Goal: Information Seeking & Learning: Learn about a topic

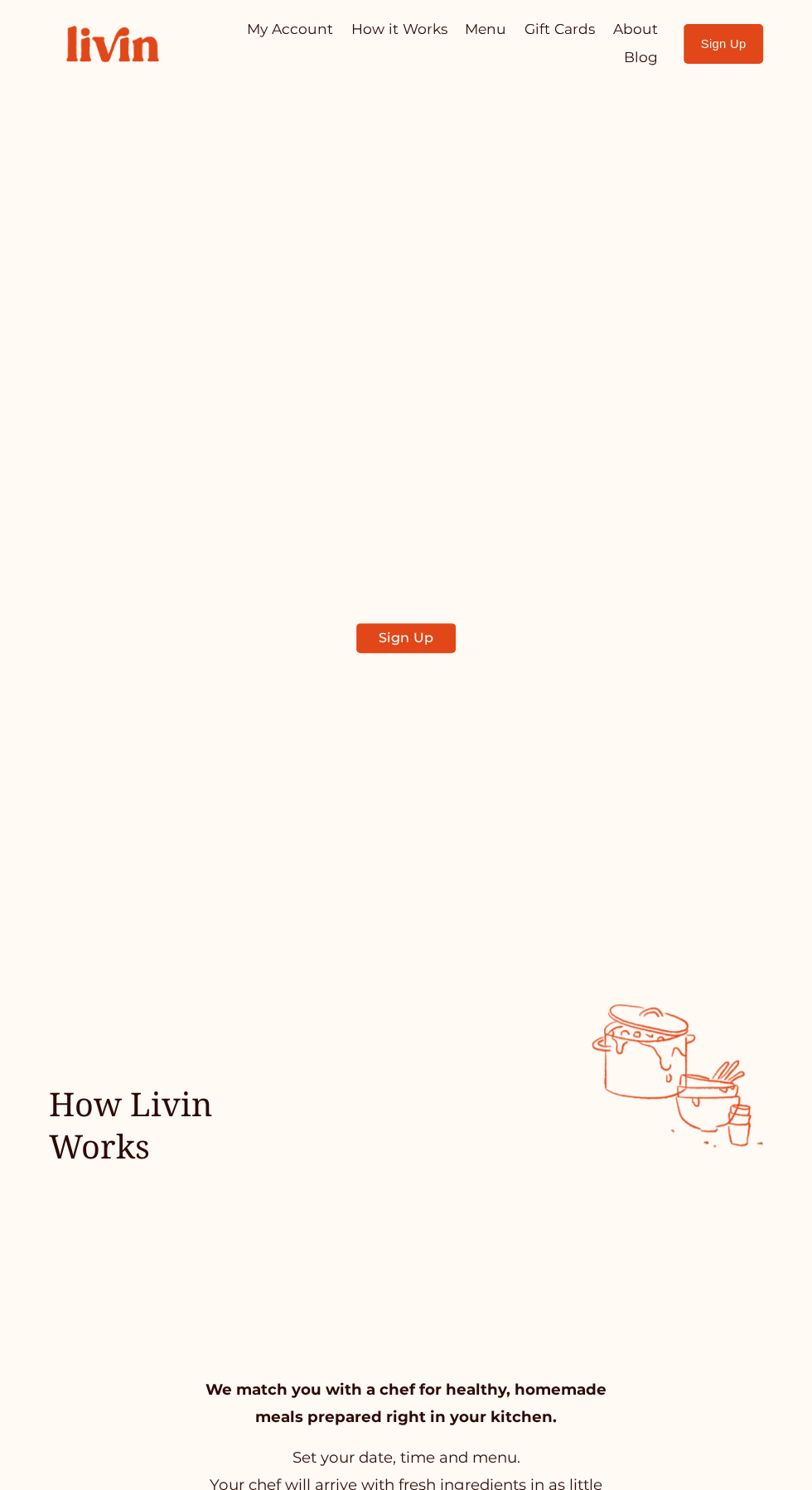
click at [764, 19] on div "Skip to Content My Account How it Works Menu Gift Cards About" at bounding box center [406, 43] width 812 height 88
click at [730, 43] on div "Skip to Content My Account How it Works Menu Gift Cards About" at bounding box center [406, 43] width 812 height 88
click at [0, 0] on div at bounding box center [0, 0] width 0 height 0
click at [402, 547] on link "My Account" at bounding box center [406, 522] width 290 height 49
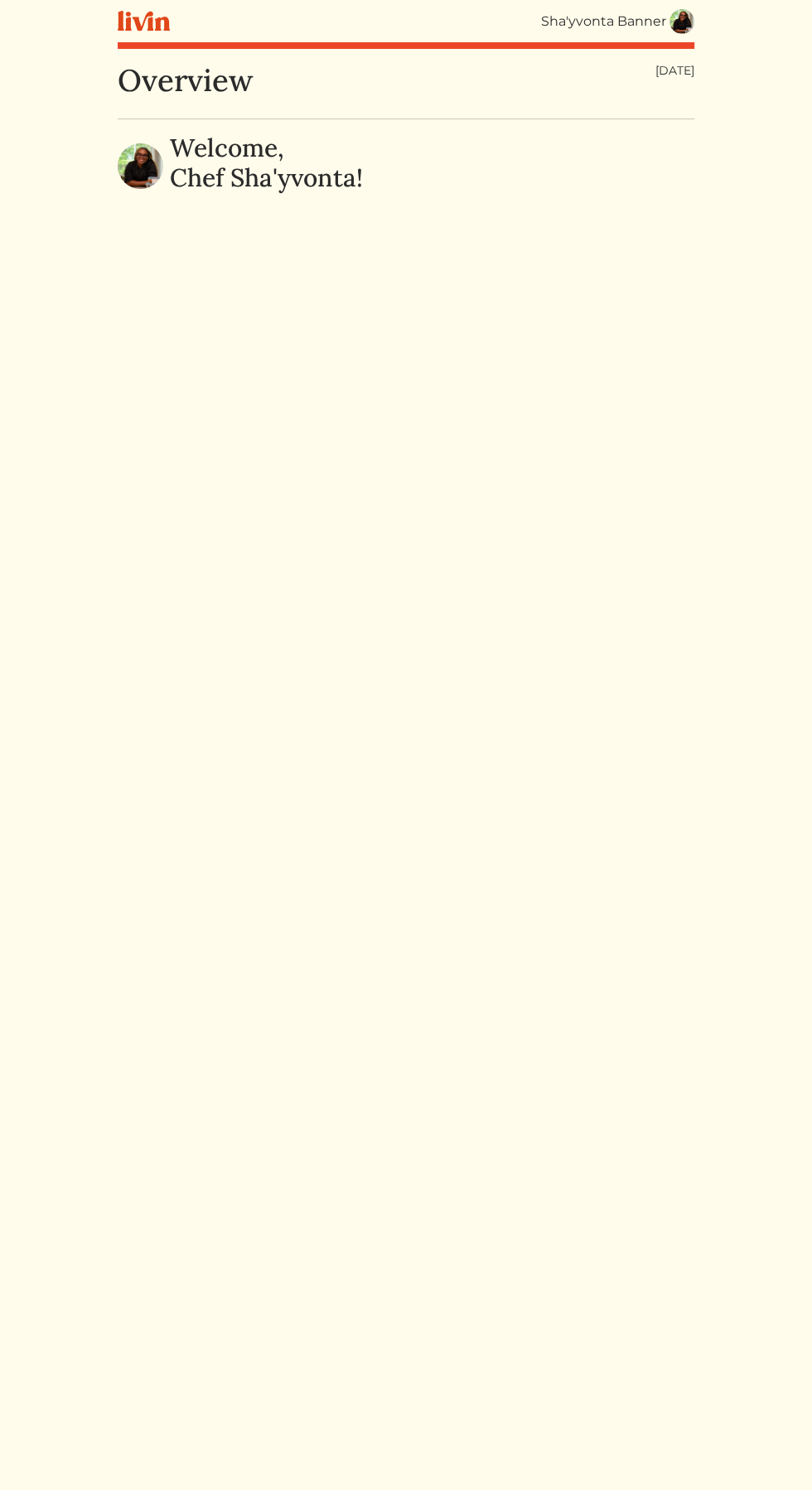
click at [672, 9] on link at bounding box center [682, 21] width 25 height 25
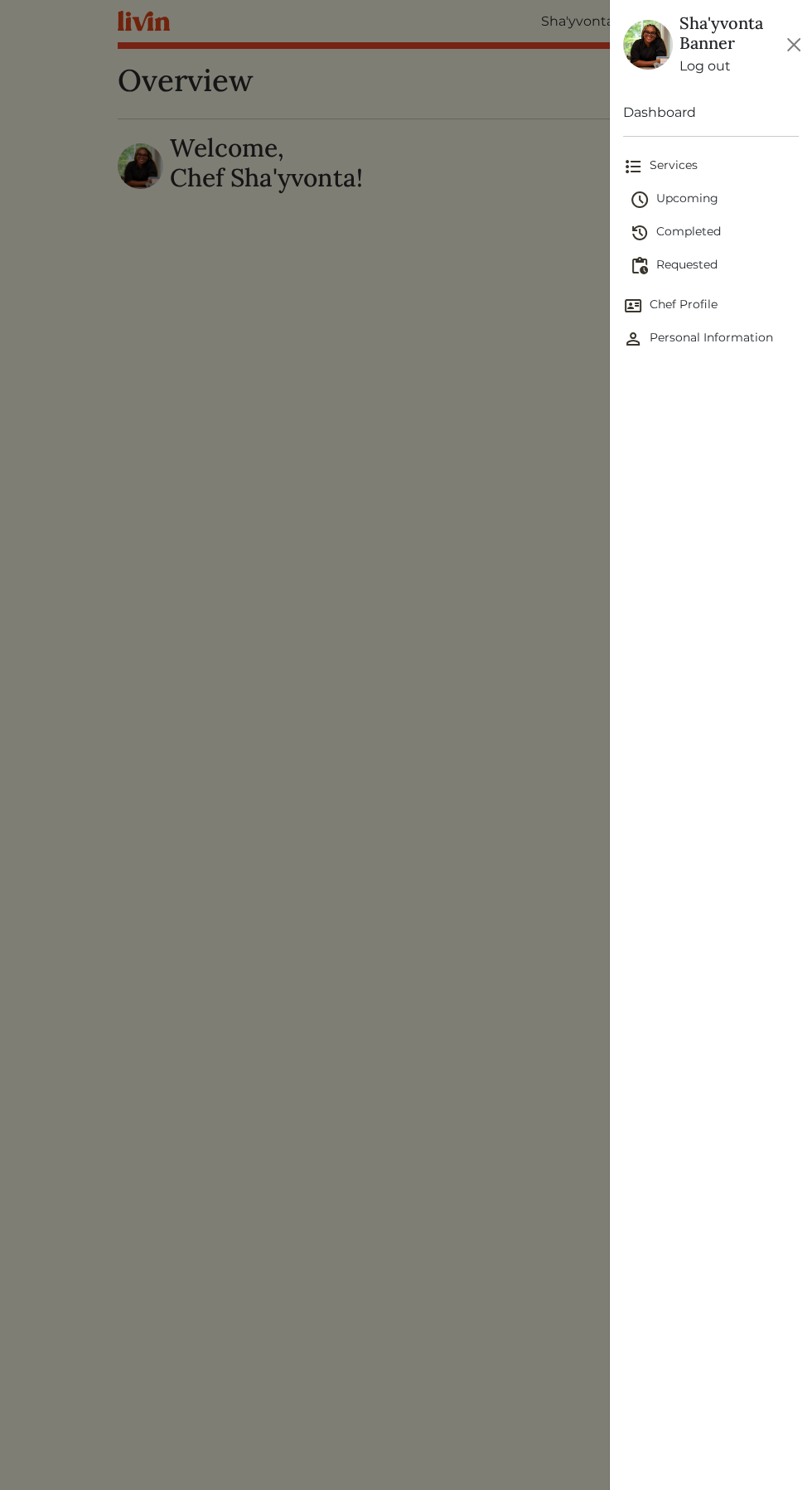
click at [677, 156] on span "Services" at bounding box center [711, 166] width 176 height 20
click at [685, 166] on span "Services" at bounding box center [711, 166] width 176 height 20
click at [417, 399] on div at bounding box center [406, 745] width 812 height 1490
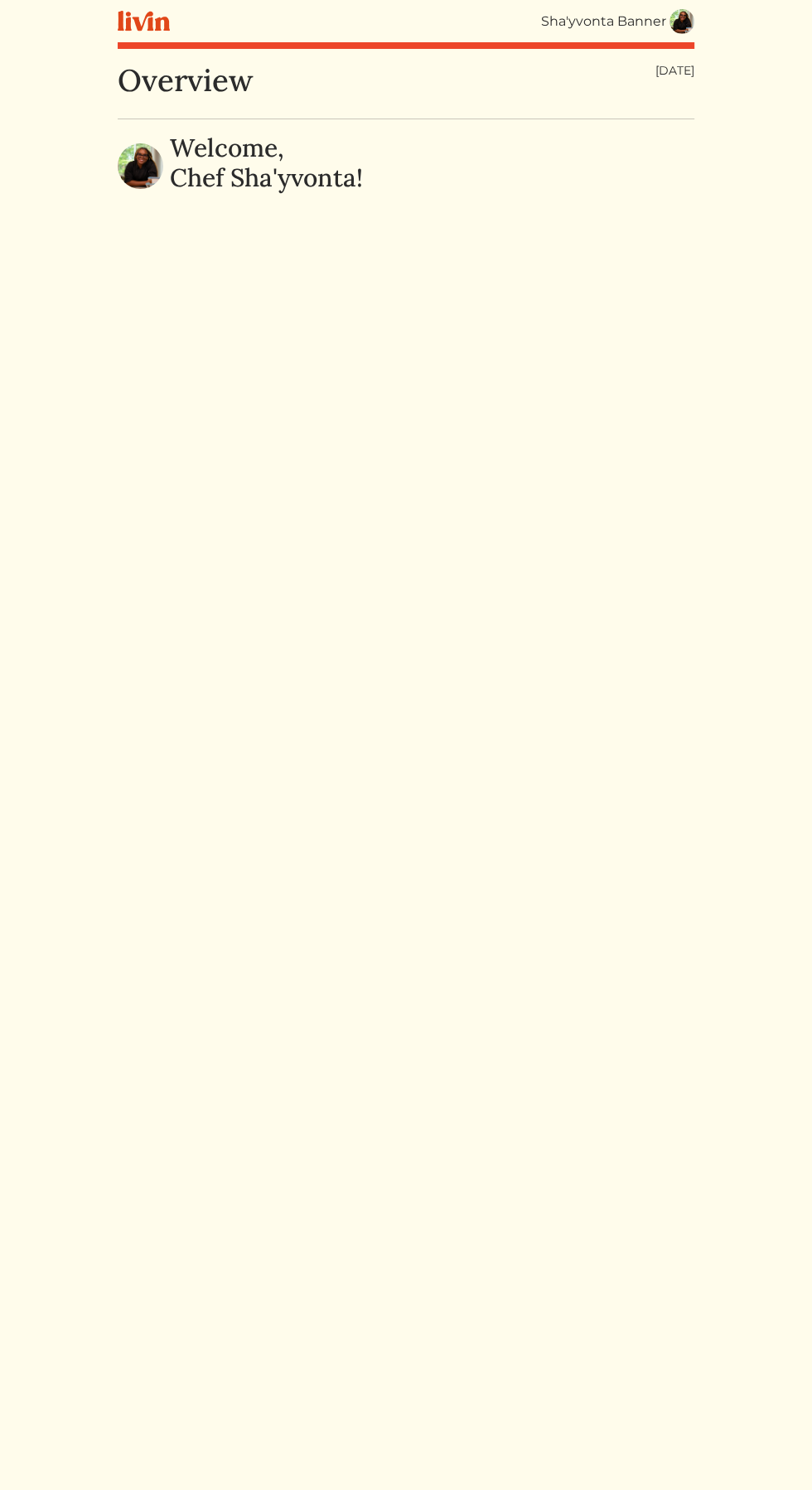
click at [678, 26] on img at bounding box center [682, 21] width 25 height 25
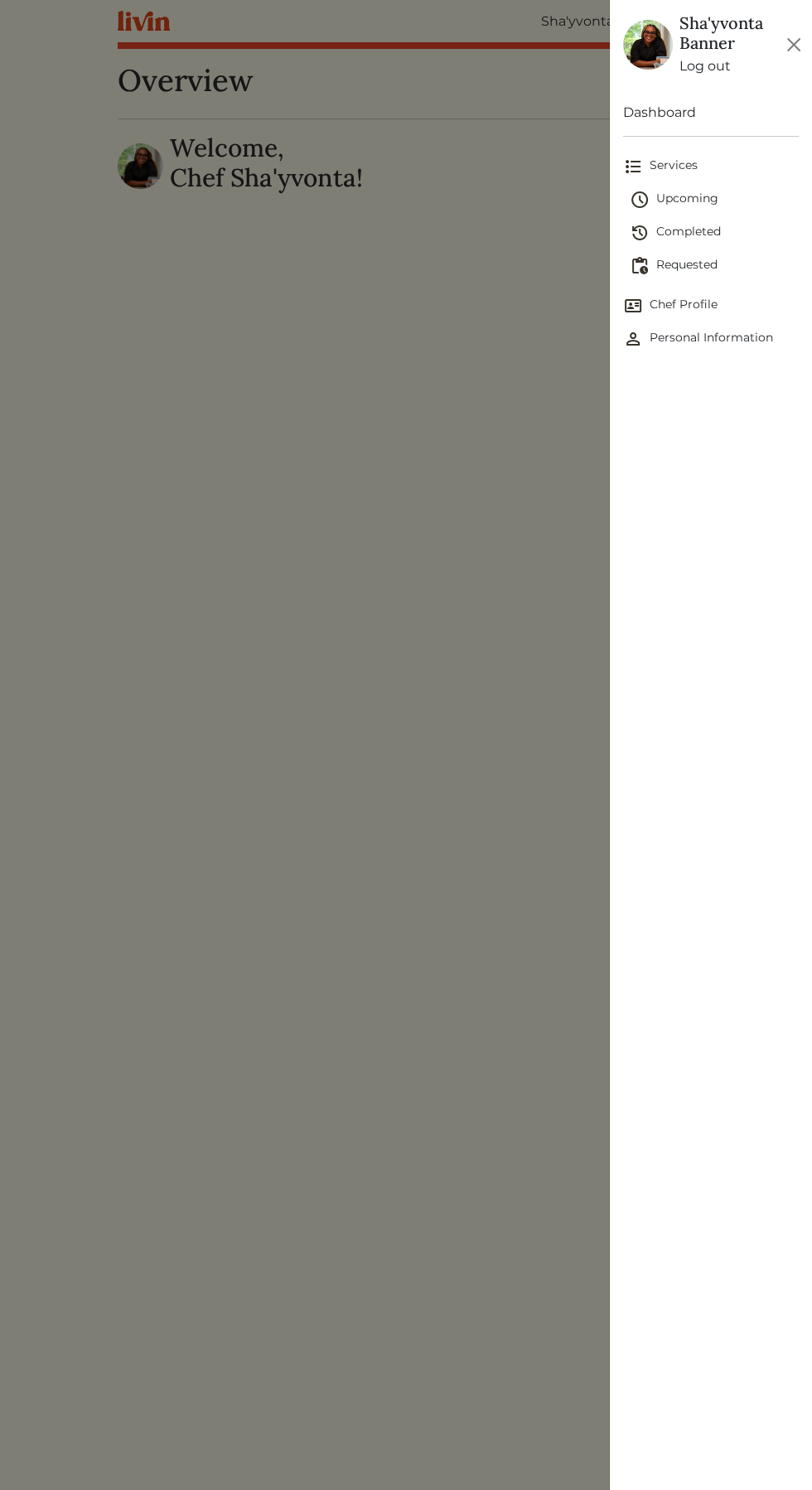
click at [687, 198] on span "Upcoming" at bounding box center [714, 200] width 169 height 20
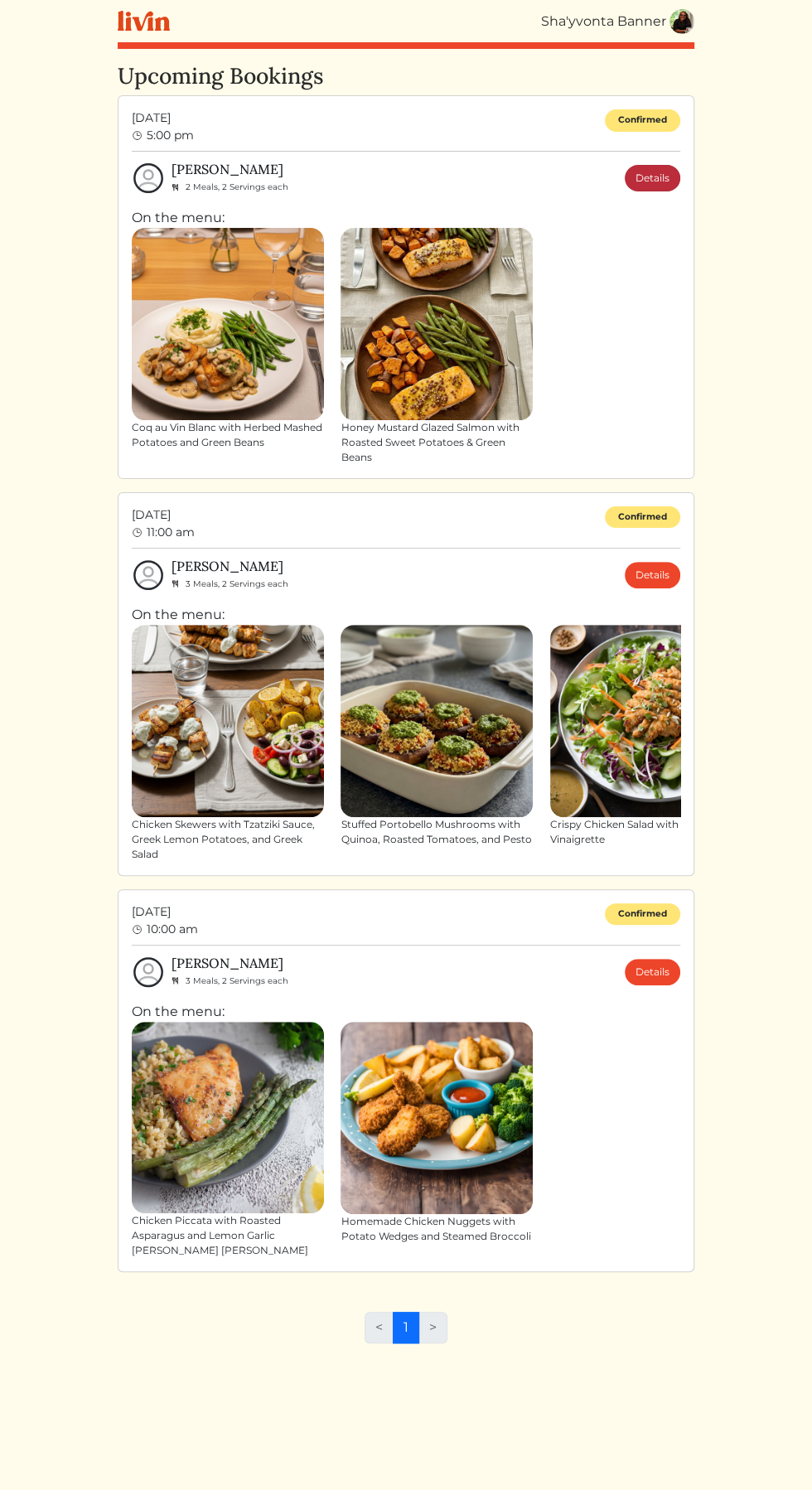
click at [642, 173] on link "Details" at bounding box center [652, 178] width 56 height 27
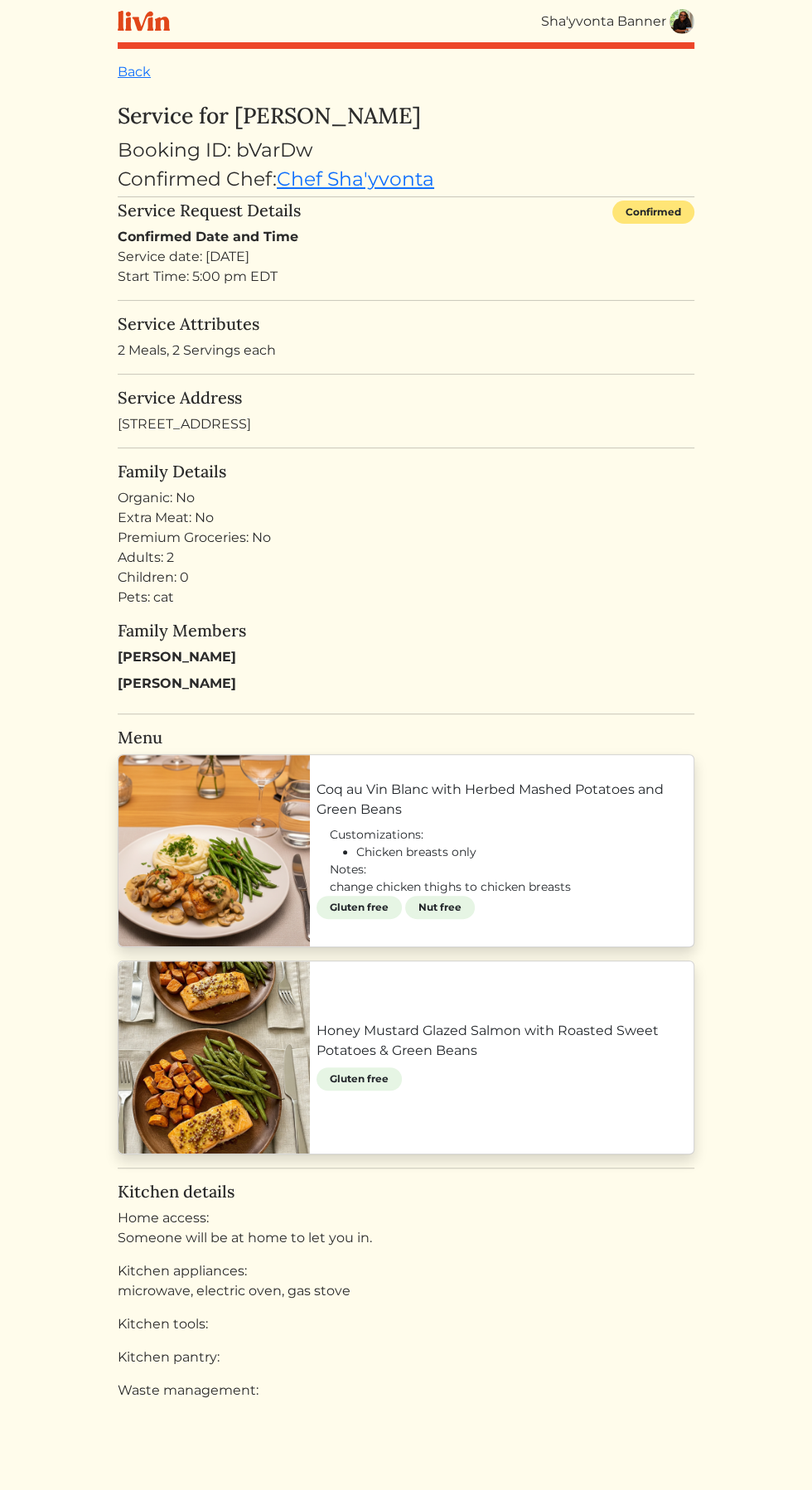
click at [452, 819] on link "Coq au Vin Blanc with Herbed Mashed Potatoes and Green Beans" at bounding box center [501, 800] width 370 height 40
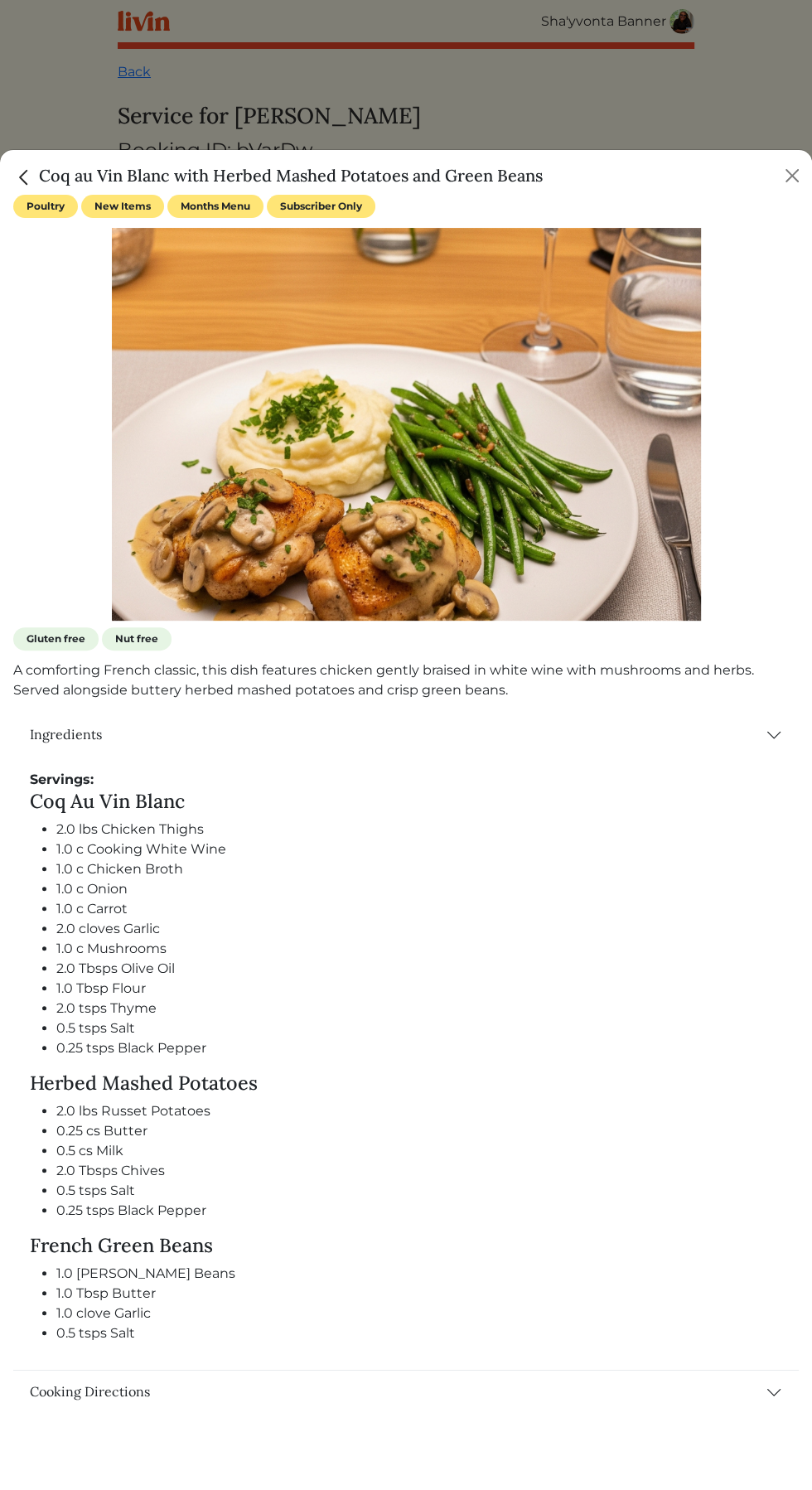
click at [779, 149] on div "Coq au Vin Blanc with Herbed Mashed Potatoes and Green Beans Poultry New Items …" at bounding box center [406, 819] width 812 height 1341
click at [769, 166] on div "Coq au Vin Blanc with Herbed Mashed Potatoes and Green Beans" at bounding box center [406, 172] width 812 height 44
click at [769, 160] on div "Coq au Vin Blanc with Herbed Mashed Potatoes and Green Beans" at bounding box center [406, 172] width 812 height 44
click at [788, 169] on button "Close" at bounding box center [792, 176] width 27 height 27
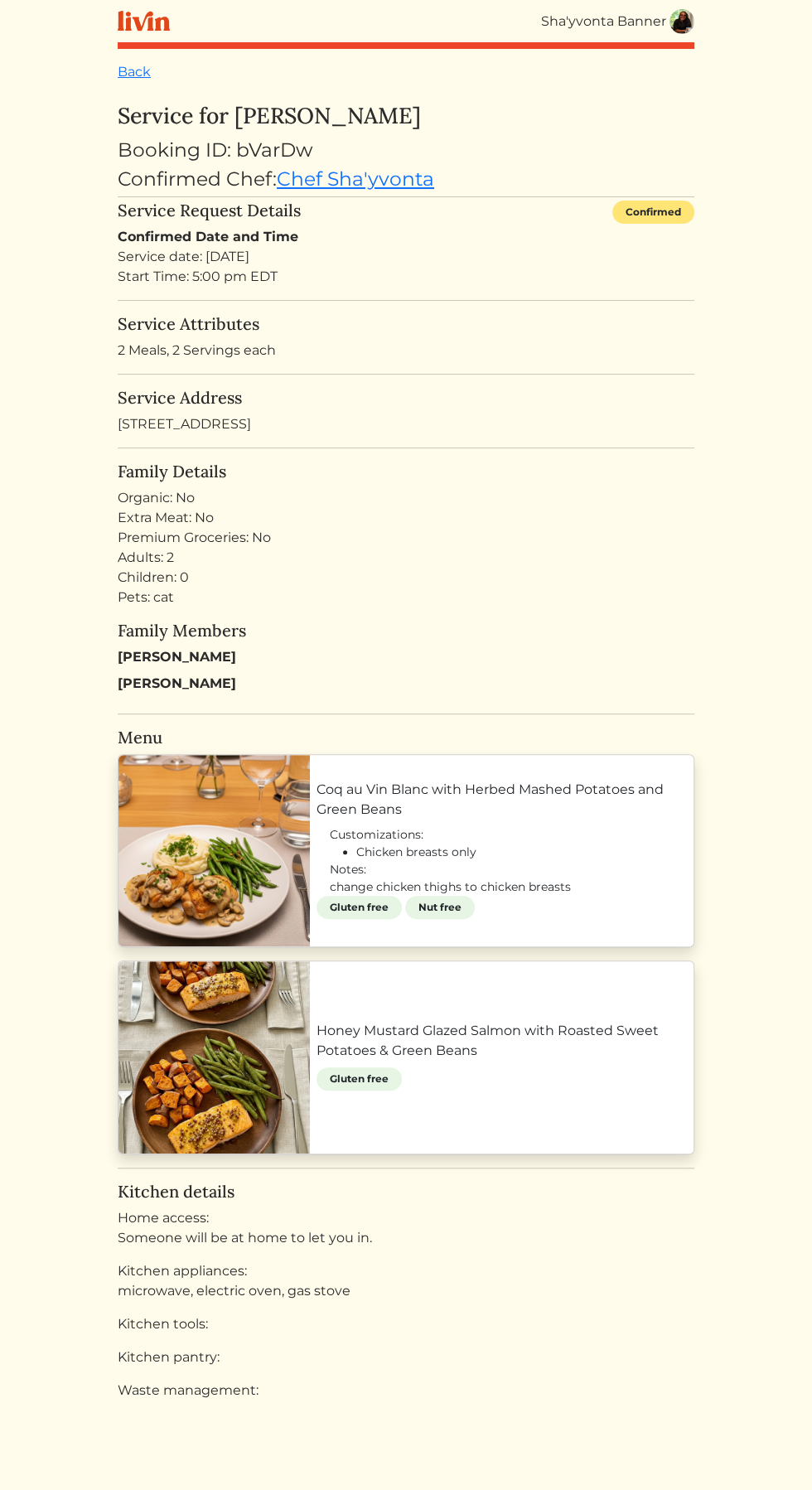
click at [766, 94] on html "Sha'yvonta Banner Sha'yvonta Banner Log out Dashboard Services Upcoming Complet…" at bounding box center [406, 745] width 812 height 1490
click at [577, 819] on link "Coq au Vin Blanc with Herbed Mashed Potatoes and Green Beans" at bounding box center [501, 800] width 370 height 40
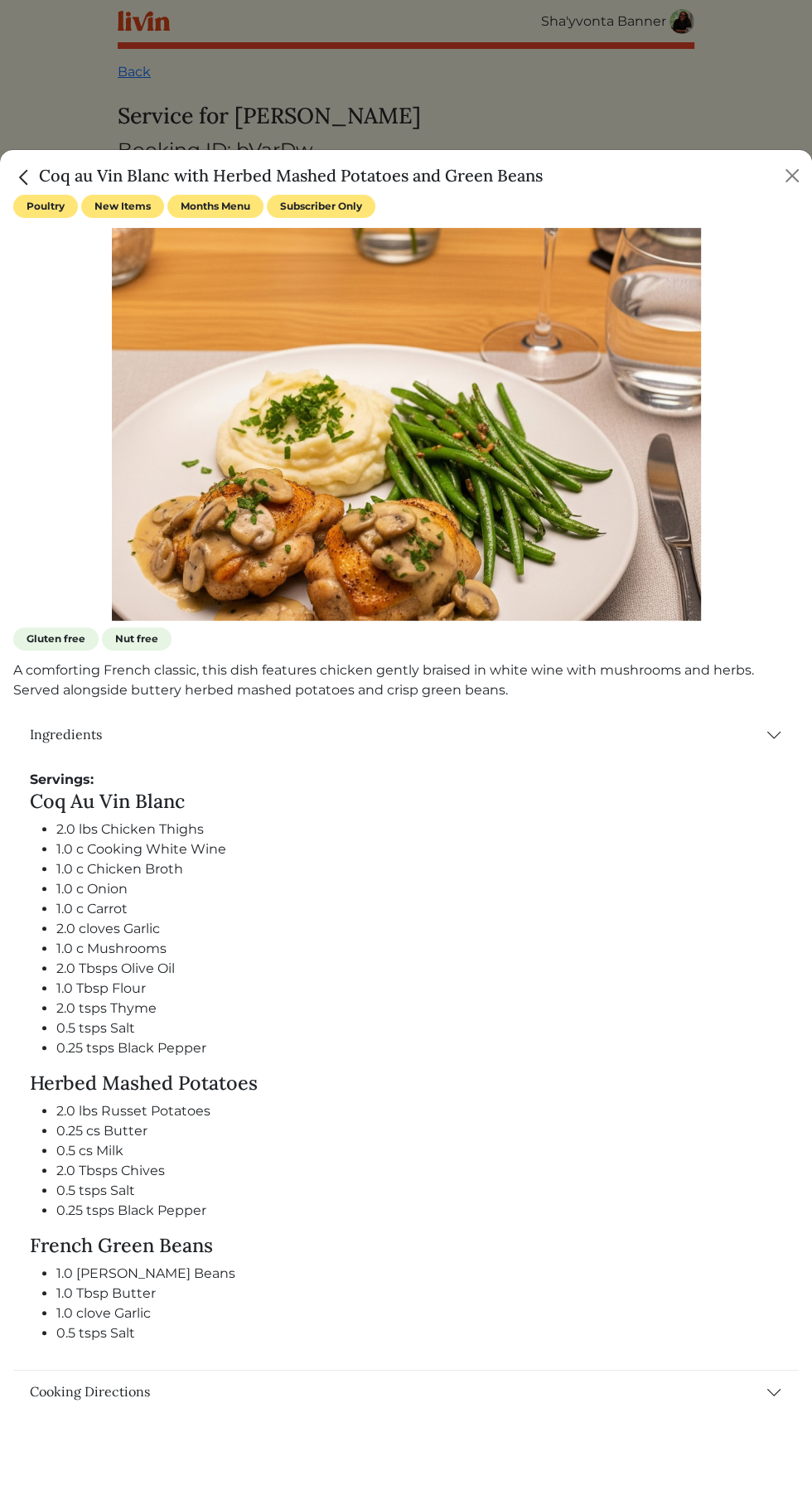
copy div "Servings: Coq Au Vin Blanc 2.0 lbs Chicken Thighs 1.0 c Cooking White Wine 1.0 …"
click at [777, 156] on div "Coq au Vin Blanc with Herbed Mashed Potatoes and Green Beans" at bounding box center [406, 172] width 812 height 44
click at [783, 93] on div at bounding box center [406, 745] width 812 height 1490
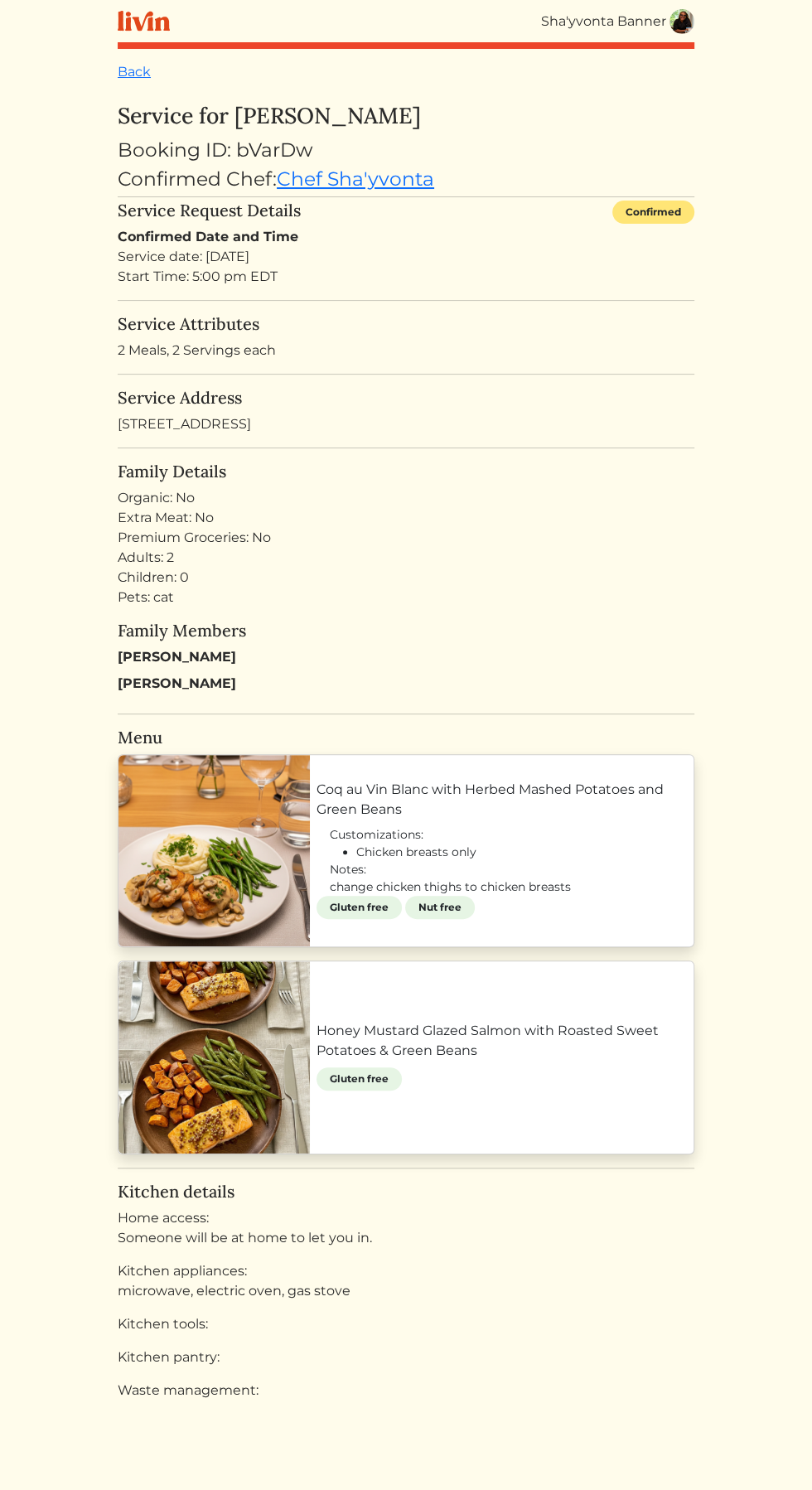
click at [467, 1057] on link "Honey Mustard Glazed Salmon with Roasted Sweet Potatoes & Green Beans" at bounding box center [501, 1040] width 370 height 40
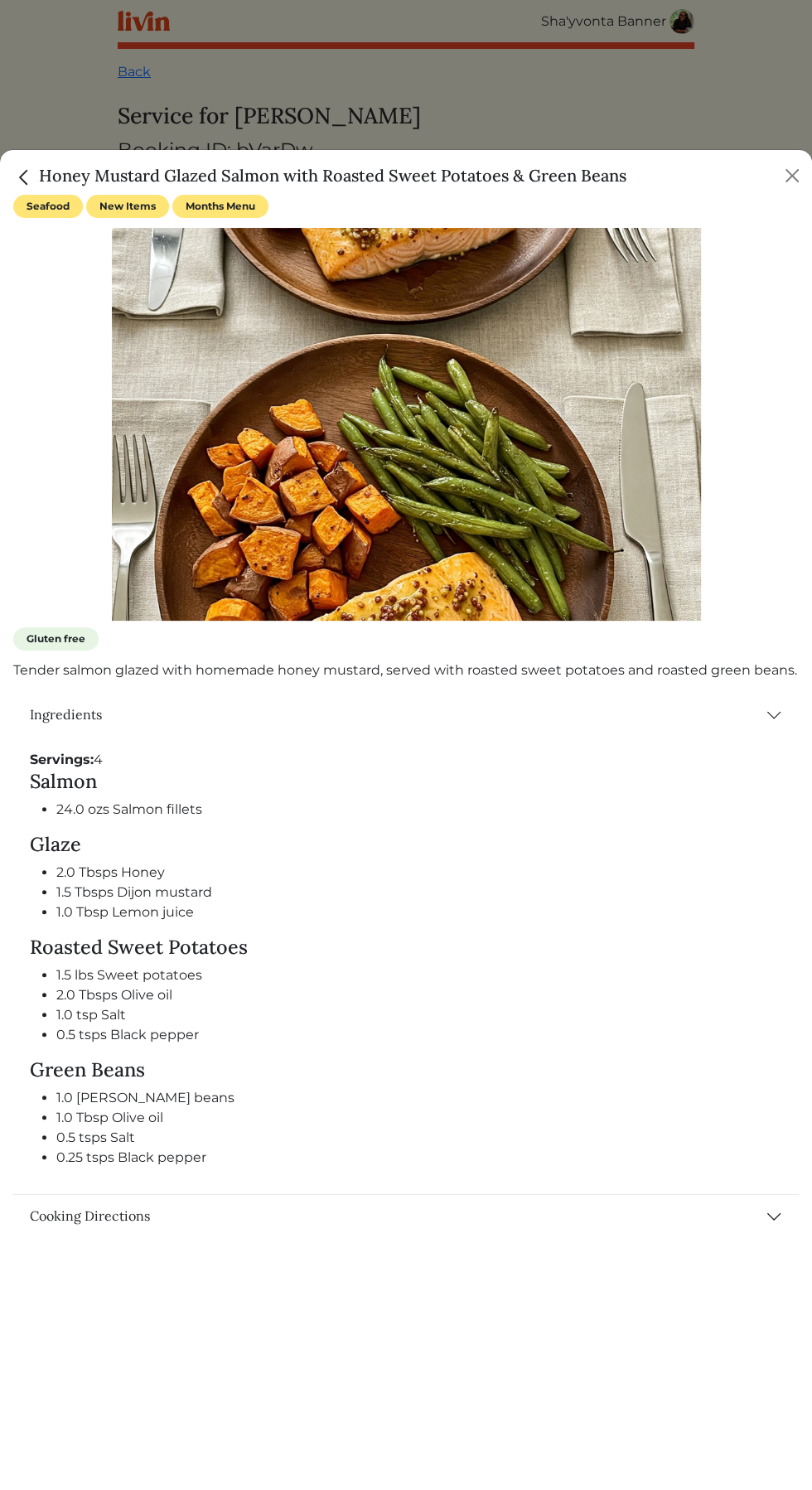
copy div "Servings: 4 Salmon 24.0 ozs Salmon fillets Glaze 2.0 Tbsps Honey 1.5 Tbsps Dijo…"
